Goal: Browse casually

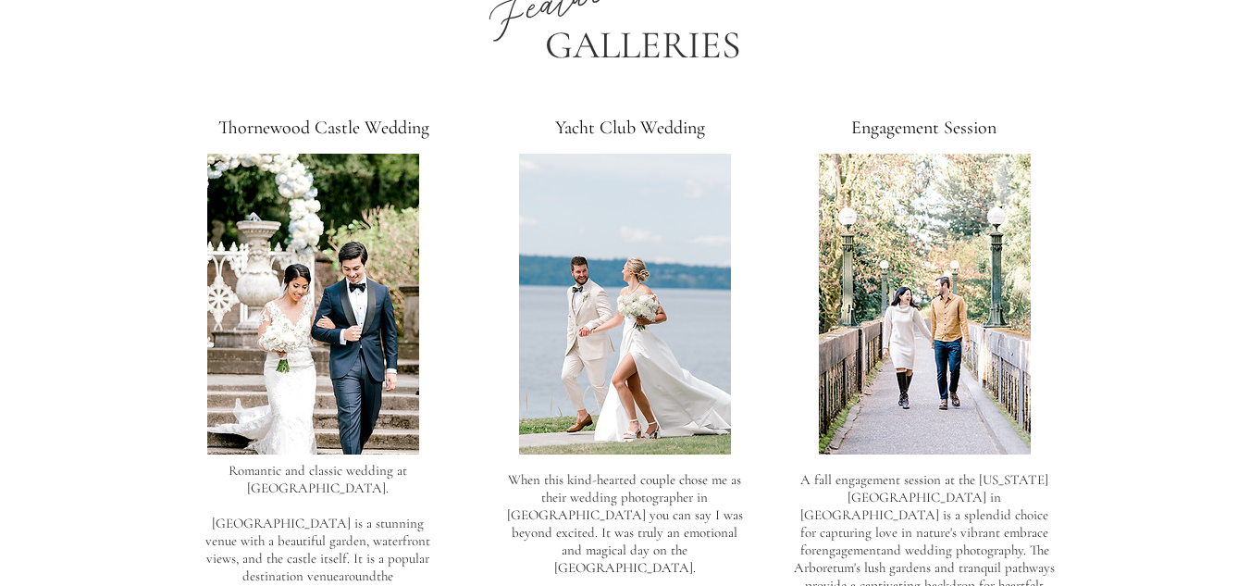
scroll to position [2775, 0]
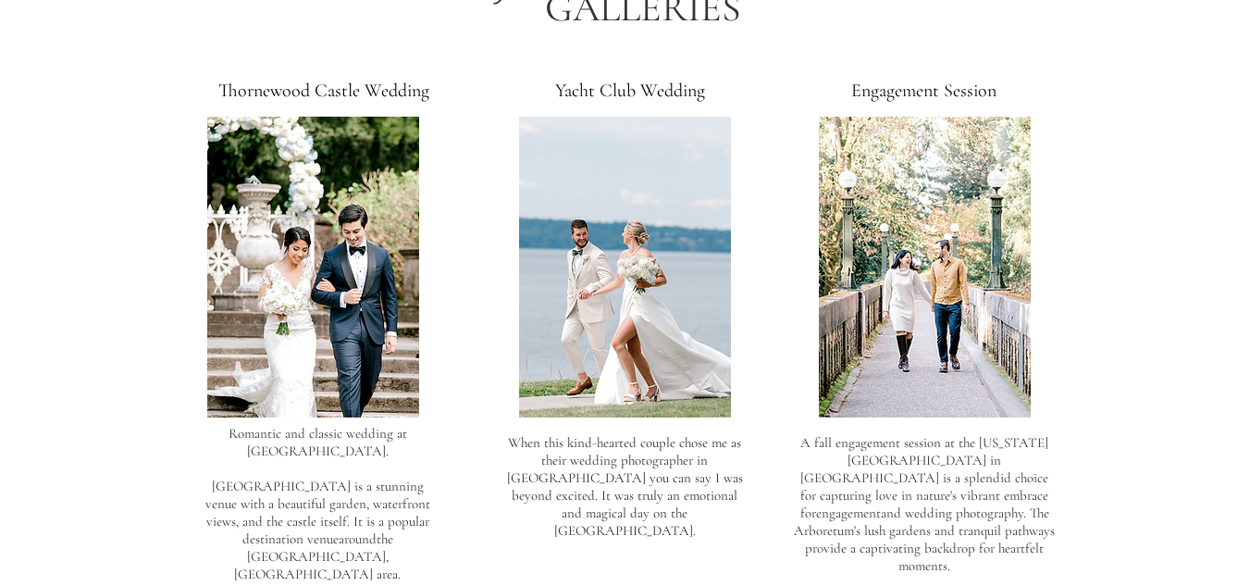
click at [878, 196] on img at bounding box center [925, 267] width 212 height 301
click at [305, 246] on img at bounding box center [313, 267] width 212 height 301
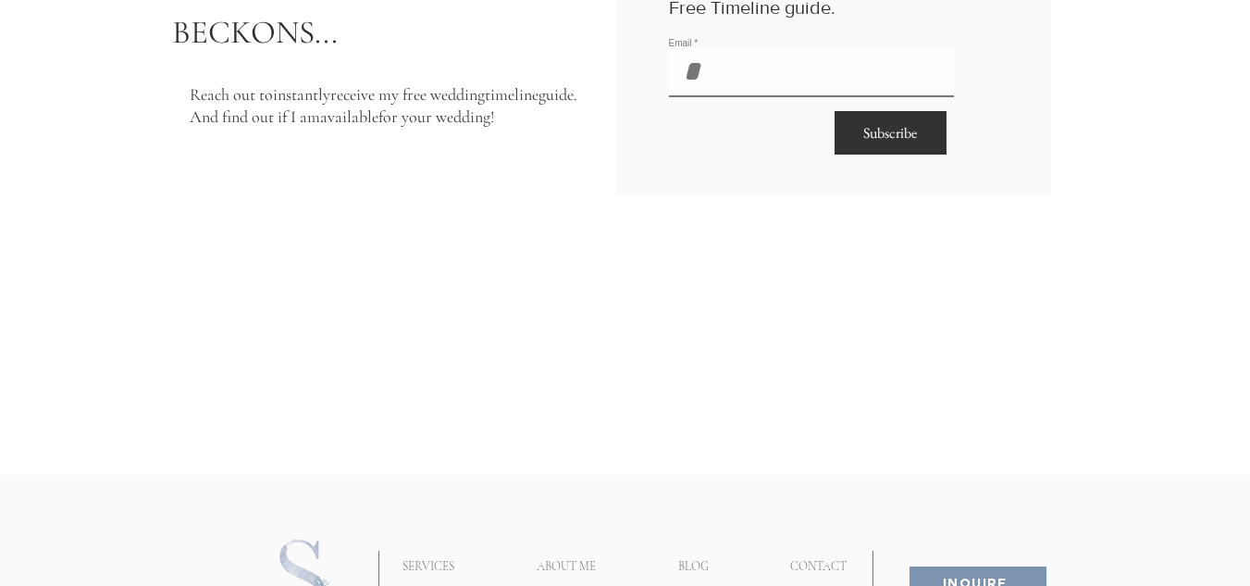
scroll to position [7031, 0]
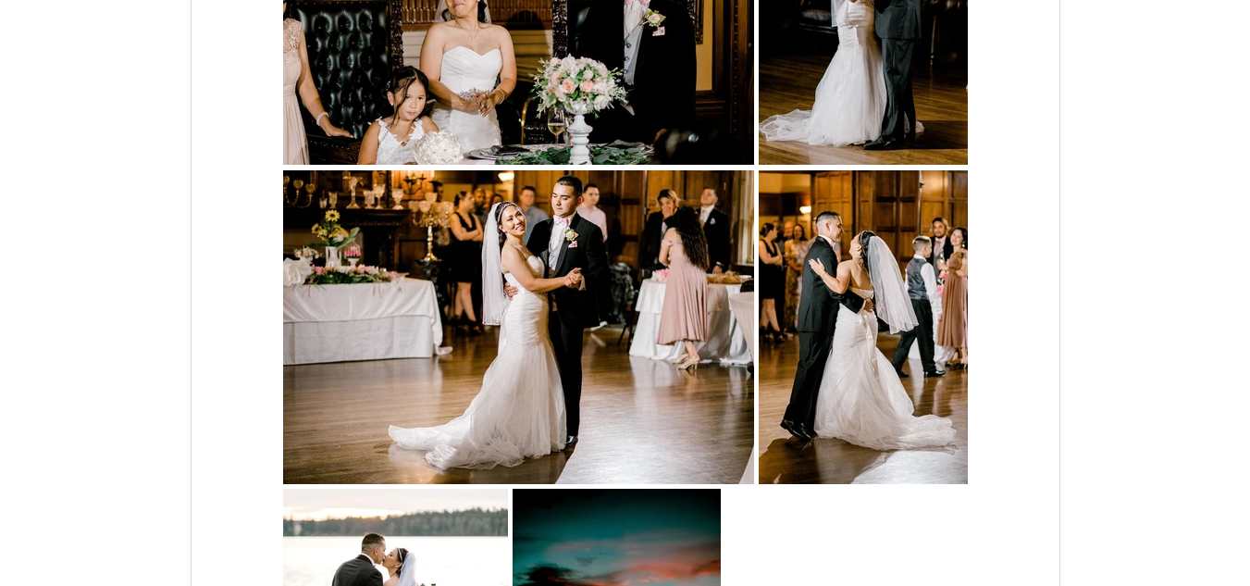
scroll to position [5402, 0]
